Goal: Information Seeking & Learning: Check status

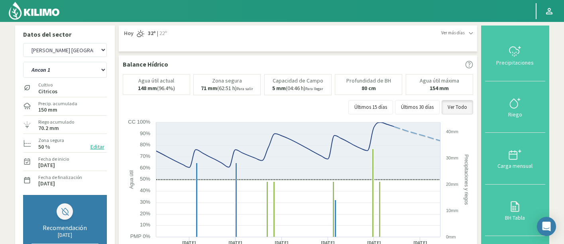
select select "1530: Object"
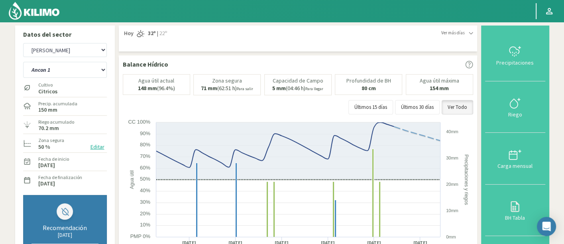
click at [50, 13] on img at bounding box center [34, 10] width 52 height 19
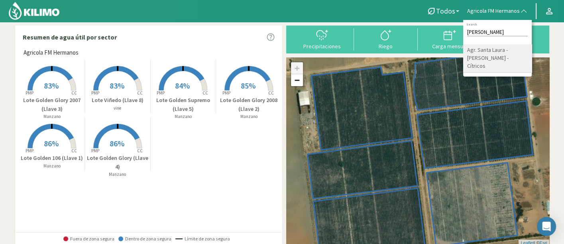
type input "ROMANINI"
click at [481, 56] on li "Agr. Santa [PERSON_NAME] - [PERSON_NAME] - Cítricos" at bounding box center [497, 58] width 69 height 28
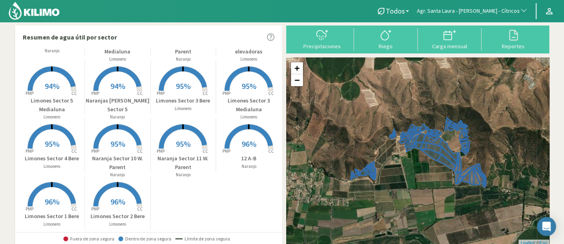
scroll to position [296, 0]
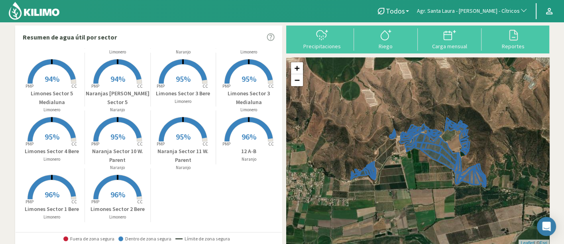
click at [78, 148] on p "Limones Sector 4 Bere" at bounding box center [52, 151] width 65 height 8
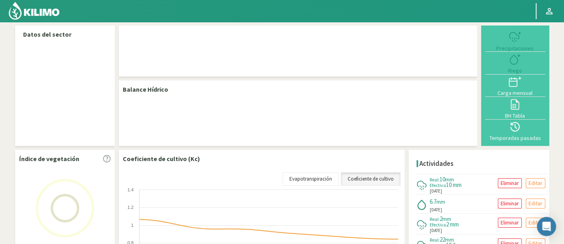
select select "20: Object"
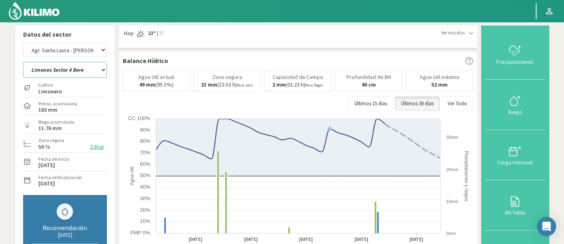
click at [94, 65] on select "12 A-B 14 -A Naranja Washington Parent 14 -B Naranja Lane Late Limones Sector 1…" at bounding box center [65, 70] width 84 height 16
click at [23, 62] on select "12 A-B 14 -A Naranja Washington Parent 14 -B Naranja Lane Late Limones Sector 1…" at bounding box center [65, 70] width 84 height 16
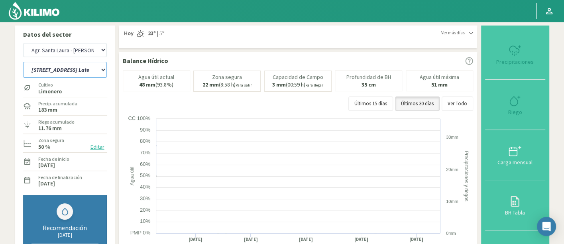
select select "15: Object"
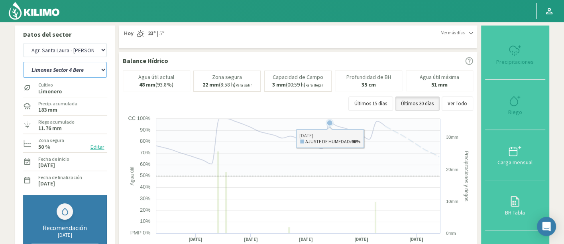
select select "301: Object"
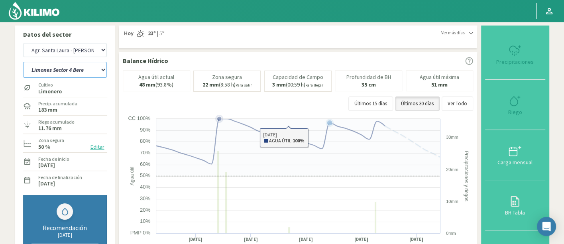
select select "32: Object"
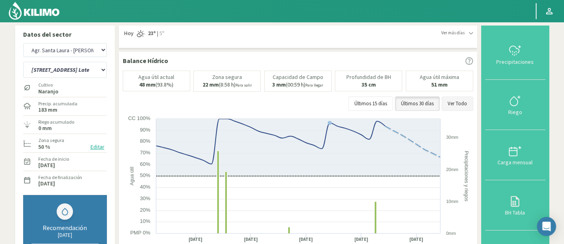
click at [458, 100] on button "Ver Todo" at bounding box center [456, 103] width 31 height 14
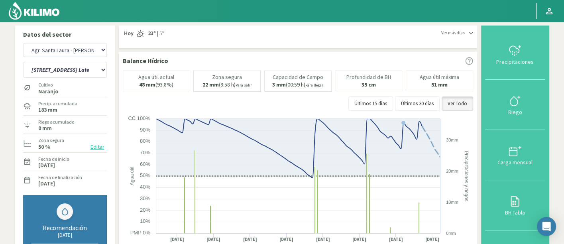
click at [335, 70] on div "Agua útil actual 48 mm (93.8%) Zona segura 22 mm (8:58 h) Para salir Capacidad …" at bounding box center [298, 80] width 350 height 21
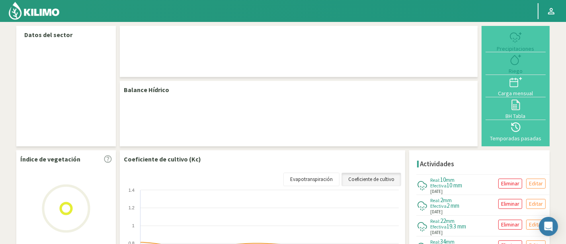
select select "20: Object"
select select "2: Object"
select select "20: Object"
select select "2: Object"
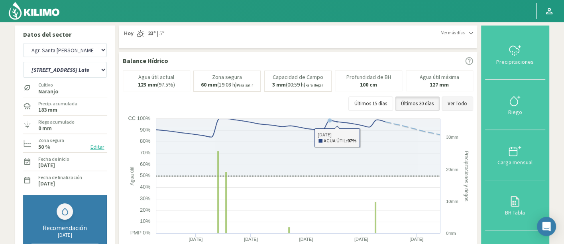
click at [458, 103] on button "Ver Todo" at bounding box center [456, 103] width 31 height 14
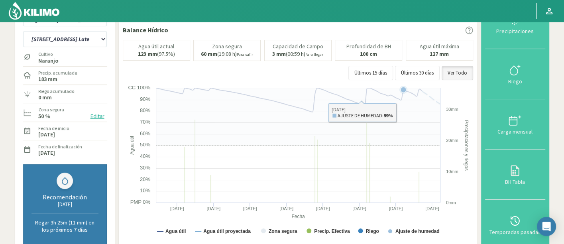
scroll to position [44, 0]
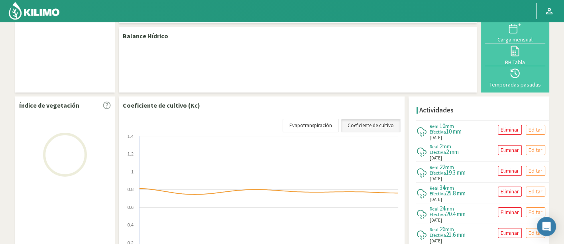
select select "20: Object"
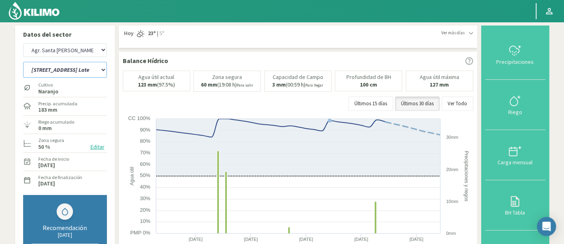
click at [85, 67] on select "12 A-B 14 -A Naranja Washington Parent 14 -B Naranja Lane Late Limones Sector 1…" at bounding box center [65, 70] width 84 height 16
click at [23, 62] on select "12 A-B 14 -A Naranja Washington Parent 14 -B Naranja Lane Late Limones Sector 1…" at bounding box center [65, 70] width 84 height 16
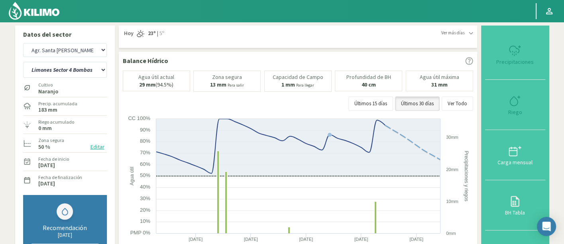
select select "2: Object"
select select "301: Object"
select select "46: Object"
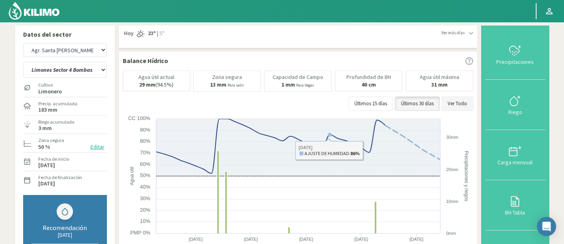
click at [465, 102] on button "Ver Todo" at bounding box center [456, 103] width 31 height 14
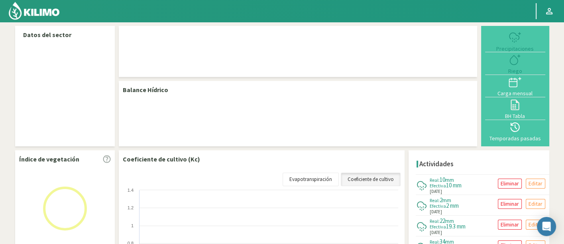
select select "20: Object"
select select "16: Object"
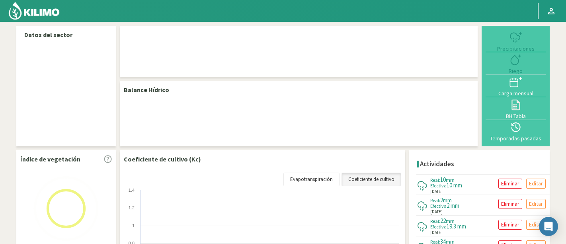
select select "20: Object"
select select "16: Object"
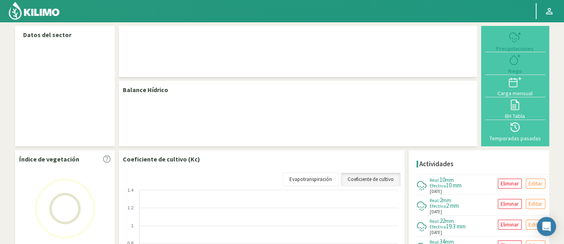
select select "20: Object"
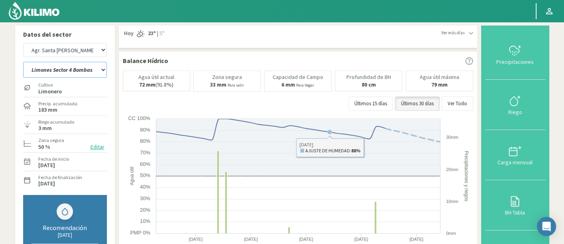
click at [90, 73] on select "12 A-B 14 -A Naranja Washington Parent 14 -B Naranja Lane Late Limones Sector 1…" at bounding box center [65, 70] width 84 height 16
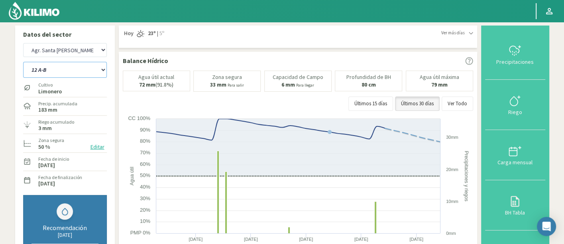
click at [23, 62] on select "12 A-B 14 -A Naranja Washington Parent 14 -B Naranja Lane Late Limones Sector 1…" at bounding box center [65, 70] width 84 height 16
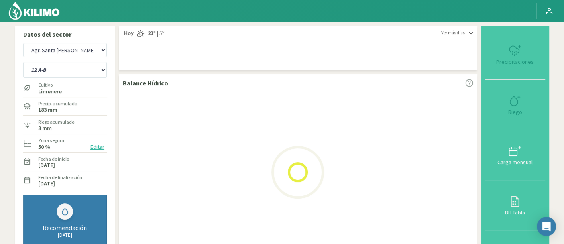
select select "16: Object"
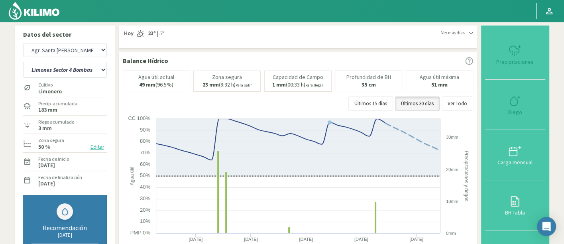
select select "301: Object"
click at [100, 72] on select "12 A-B 14 -A Naranja Washington Parent 14 -B Naranja Lane Late Limones Sector 1…" at bounding box center [65, 70] width 84 height 16
click at [76, 71] on select "12 A-B 14 -A Naranja Washington Parent 14 -B Naranja Lane Late Limones Sector 1…" at bounding box center [65, 70] width 84 height 16
click at [23, 62] on select "12 A-B 14 -A Naranja Washington Parent 14 -B Naranja Lane Late Limones Sector 1…" at bounding box center [65, 70] width 84 height 16
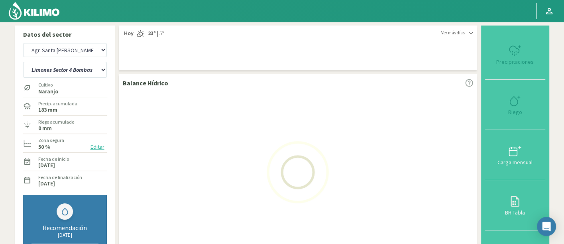
select select "30: Object"
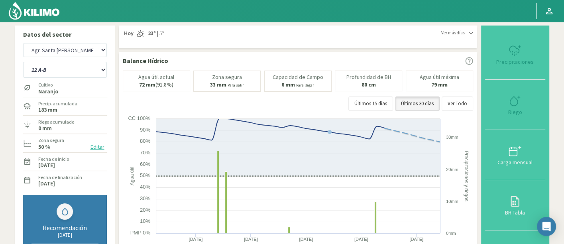
select select "582: Object"
select select "76: Object"
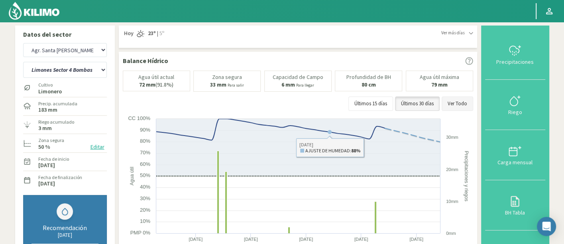
click at [446, 103] on button "Ver Todo" at bounding box center [456, 103] width 31 height 14
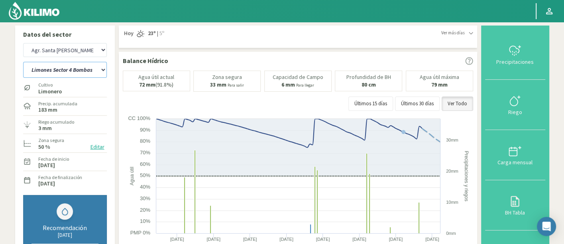
click at [92, 76] on select "12 A-B 14 -A Naranja Washington Parent 14 -B Naranja Lane Late Limones Sector 1…" at bounding box center [65, 70] width 84 height 16
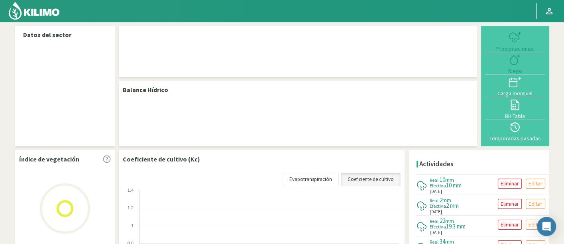
select select "20: Object"
select select "16: Object"
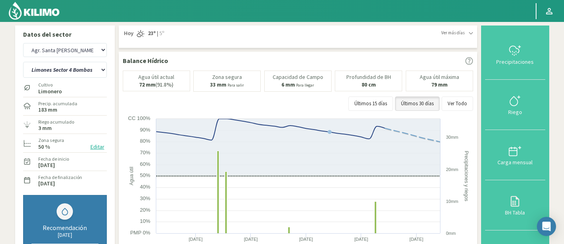
select select "20: Object"
select select "16: Object"
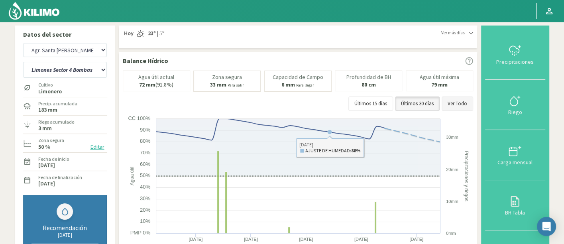
click at [451, 99] on button "Ver Todo" at bounding box center [456, 103] width 31 height 14
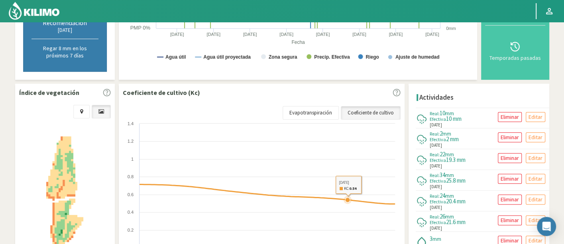
scroll to position [133, 0]
